Goal: Complete application form: Complete application form

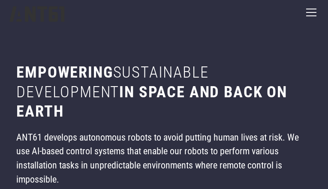
type input "**********"
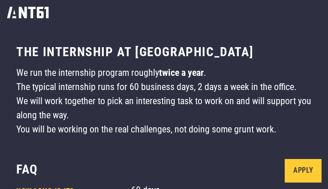
type input "*********"
type input "**********"
